Goal: Task Accomplishment & Management: Manage account settings

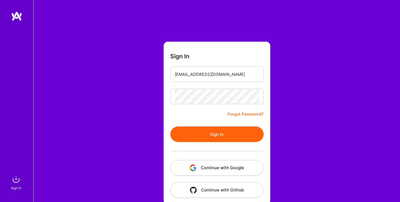
click at [215, 133] on button "Sign In" at bounding box center [216, 134] width 93 height 16
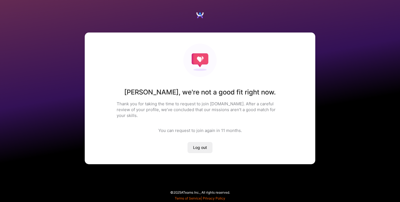
click at [203, 145] on span "Log out" at bounding box center [200, 148] width 14 height 6
click at [198, 145] on span "Log out" at bounding box center [200, 148] width 14 height 6
